Goal: Navigation & Orientation: Find specific page/section

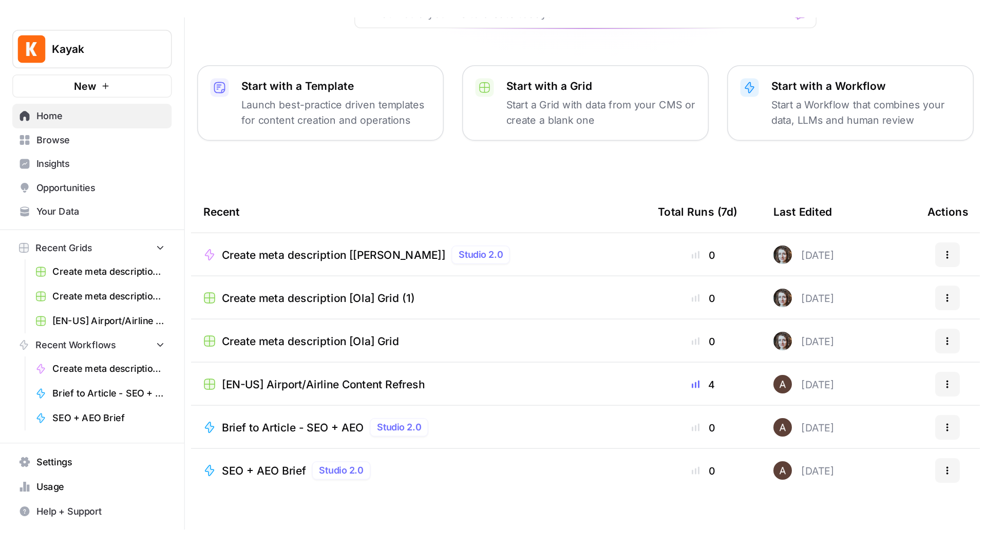
scroll to position [130, 0]
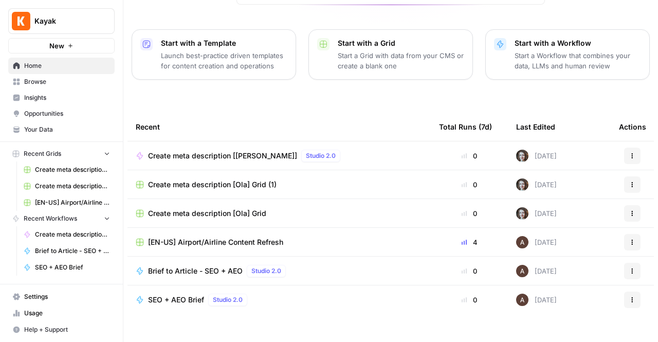
click at [50, 275] on div "Recent Grids Create meta description [Ola] Grid (1) Create meta description [Ol…" at bounding box center [61, 211] width 123 height 138
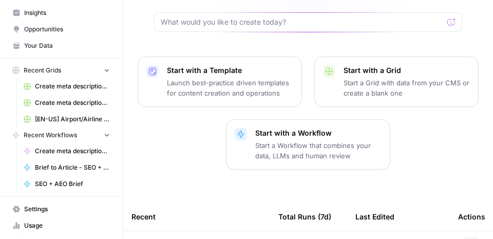
scroll to position [101, 0]
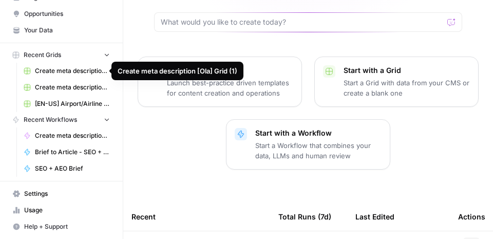
click at [69, 69] on span "Create meta description [Ola] Grid (1)" at bounding box center [72, 70] width 75 height 9
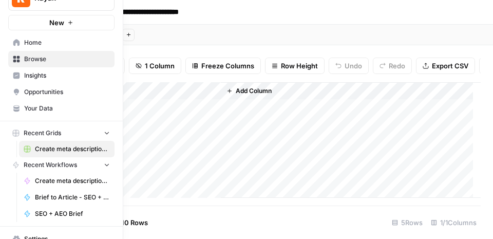
scroll to position [54, 0]
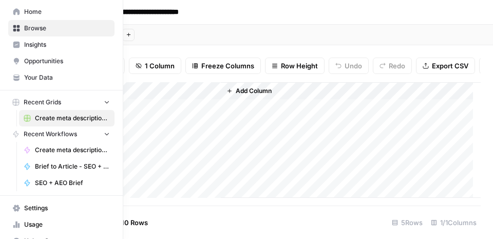
click at [88, 135] on button "Recent Workflows" at bounding box center [61, 133] width 106 height 15
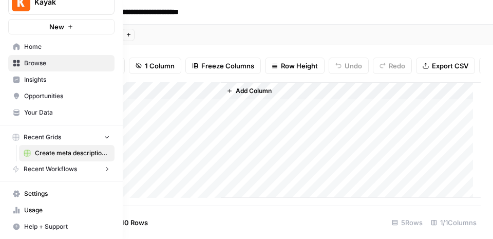
click at [93, 168] on button "Recent Workflows" at bounding box center [61, 168] width 106 height 15
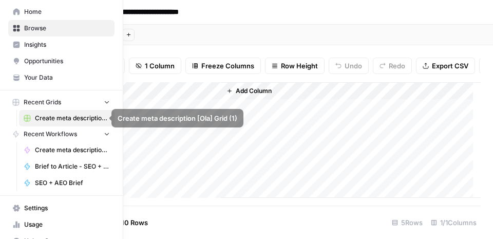
click at [107, 100] on nav "Recent Grids Create meta description [Ola] Grid (1)" at bounding box center [61, 111] width 123 height 32
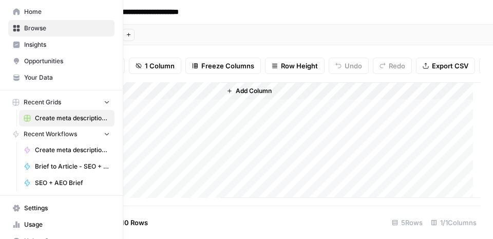
click at [103, 100] on icon "button" at bounding box center [106, 101] width 7 height 7
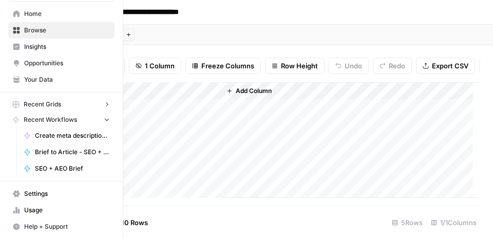
click at [102, 100] on button "Recent Grids" at bounding box center [61, 104] width 106 height 15
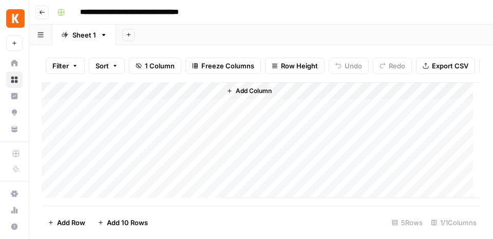
scroll to position [3, 0]
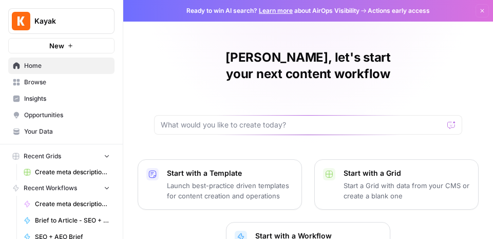
click at [80, 19] on span "Kayak" at bounding box center [65, 21] width 62 height 10
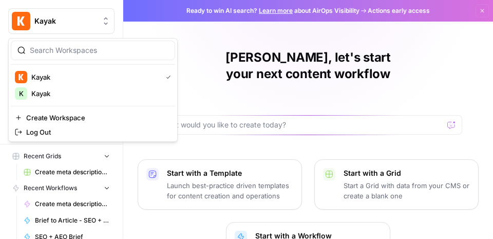
click at [80, 19] on span "Kayak" at bounding box center [65, 21] width 62 height 10
